Goal: Communication & Community: Answer question/provide support

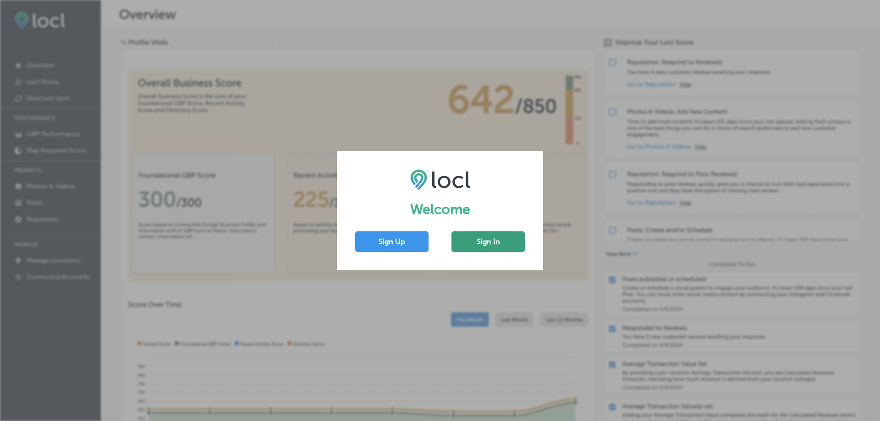
click at [485, 243] on button "Sign In" at bounding box center [488, 241] width 73 height 21
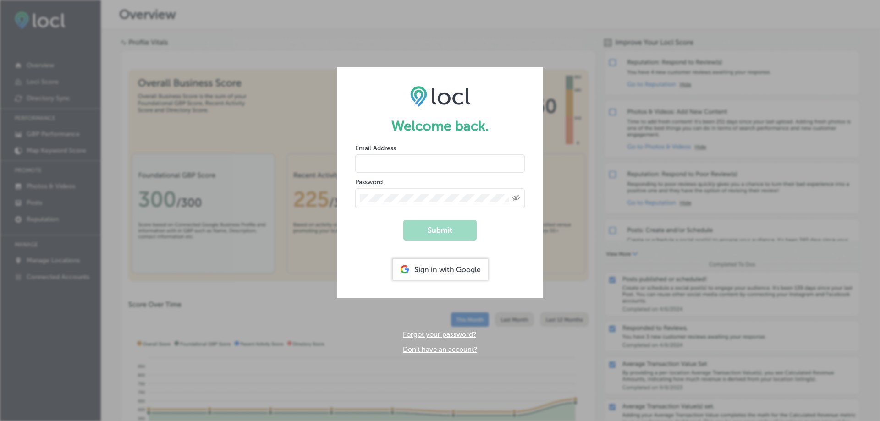
click at [445, 273] on div "Sign in with Google" at bounding box center [440, 269] width 95 height 21
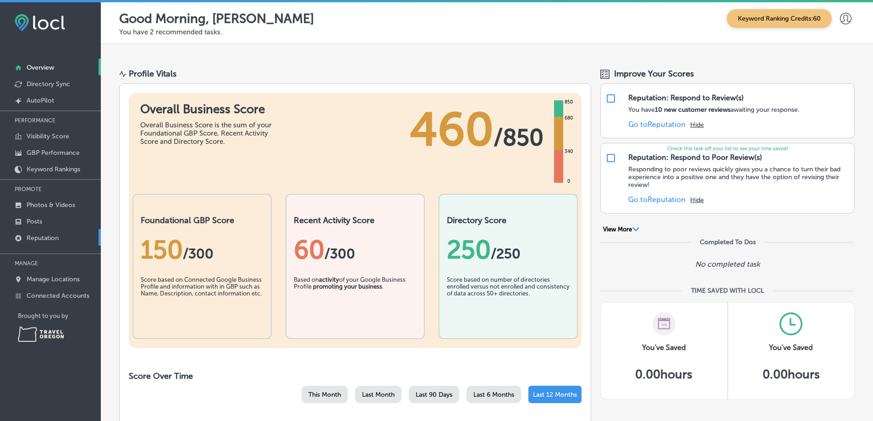
click at [38, 239] on p "Reputation" at bounding box center [43, 238] width 32 height 8
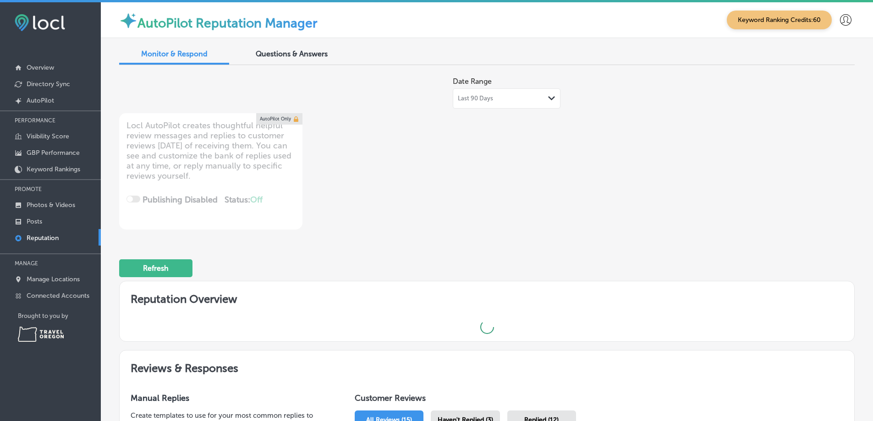
type textarea "x"
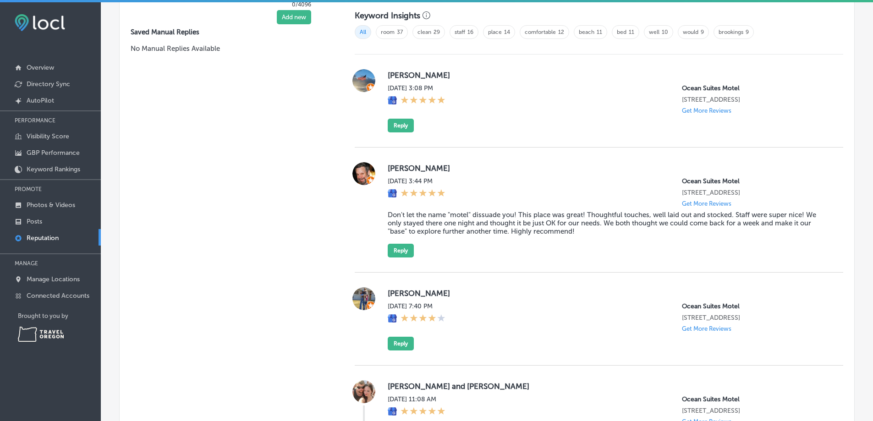
scroll to position [596, 0]
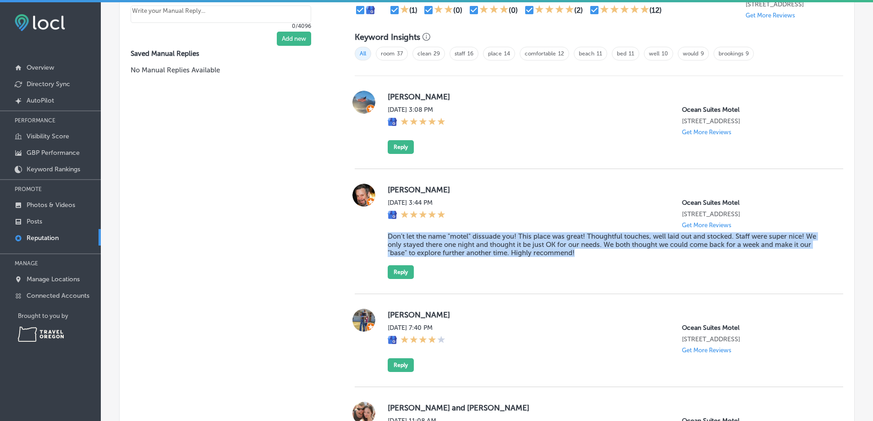
drag, startPoint x: 579, startPoint y: 268, endPoint x: 386, endPoint y: 255, distance: 193.9
click at [388, 255] on blockquote "Don't let the name "motel" dissuade you! This place was great! Thoughtful touch…" at bounding box center [608, 244] width 441 height 25
copy blockquote "Don't let the name "motel" dissuade you! This place was great! Thoughtful touch…"
click at [400, 279] on button "Reply" at bounding box center [401, 272] width 26 height 14
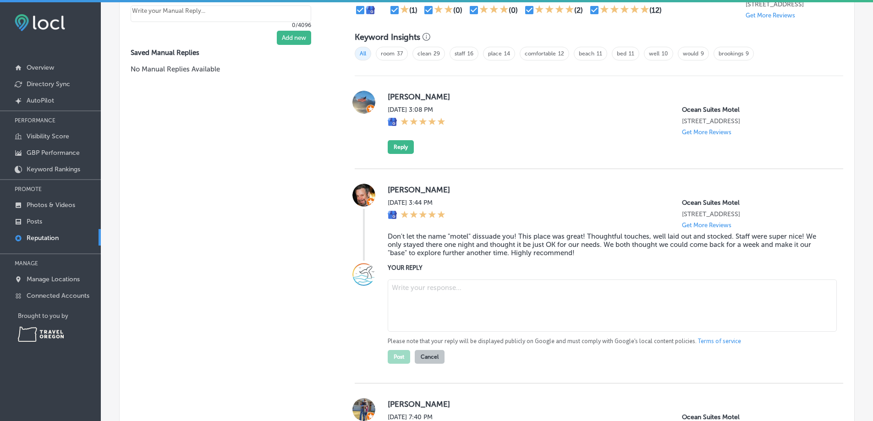
click at [421, 311] on textarea at bounding box center [612, 306] width 449 height 52
paste textarea "Thank you, [PERSON_NAME]! We’re glad you gave us a chance and enjoyed your stay…"
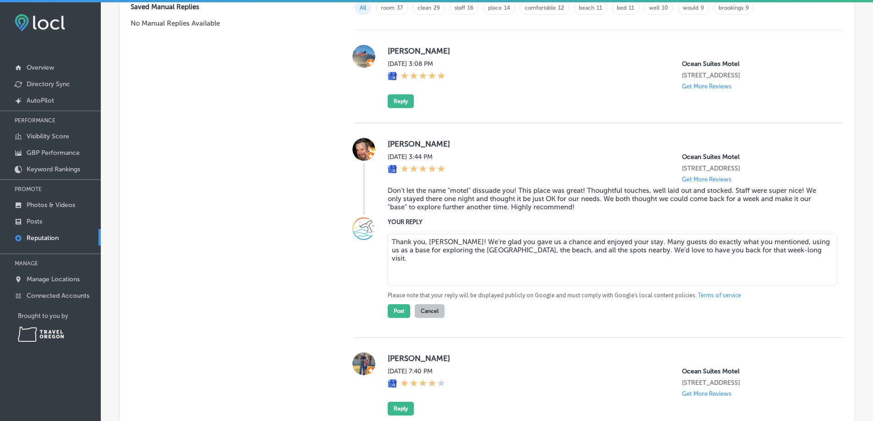
scroll to position [688, 0]
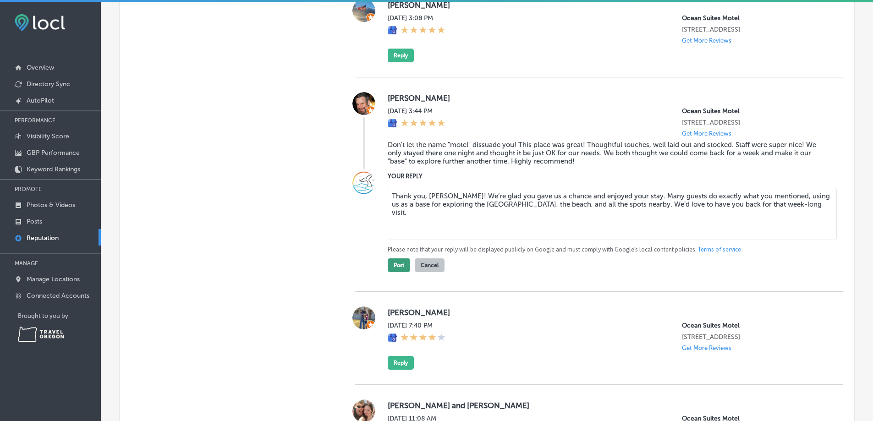
type textarea "Thank you, [PERSON_NAME]! We’re glad you gave us a chance and enjoyed your stay…"
click at [395, 272] on button "Post" at bounding box center [399, 266] width 22 height 14
type textarea "x"
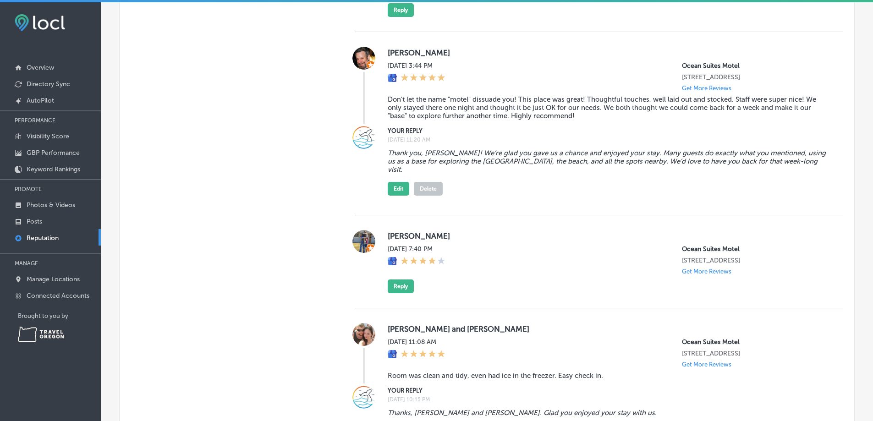
scroll to position [733, 0]
